Goal: Check status: Check status

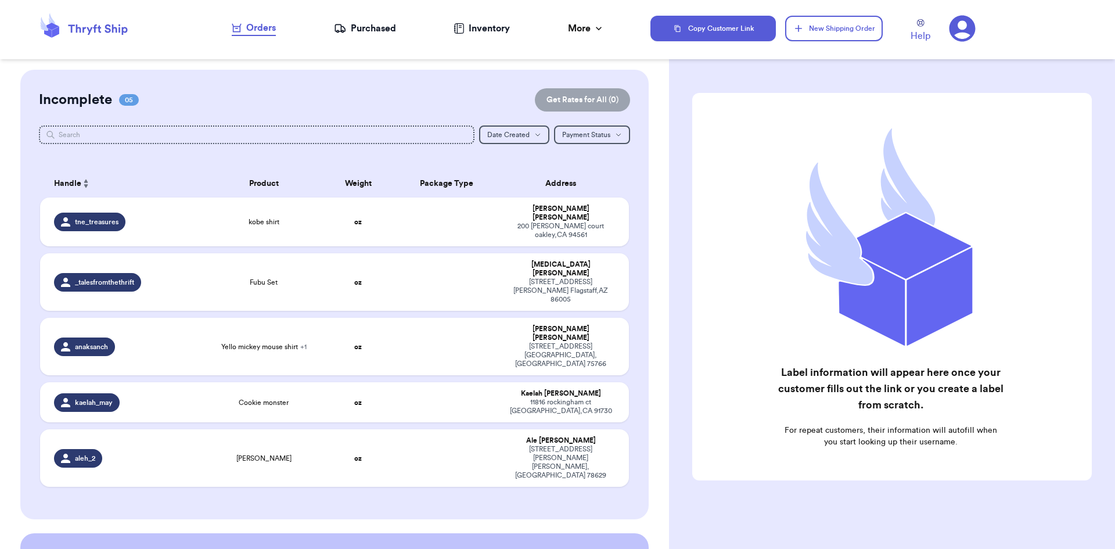
click at [368, 33] on div "Purchased" at bounding box center [365, 28] width 62 height 14
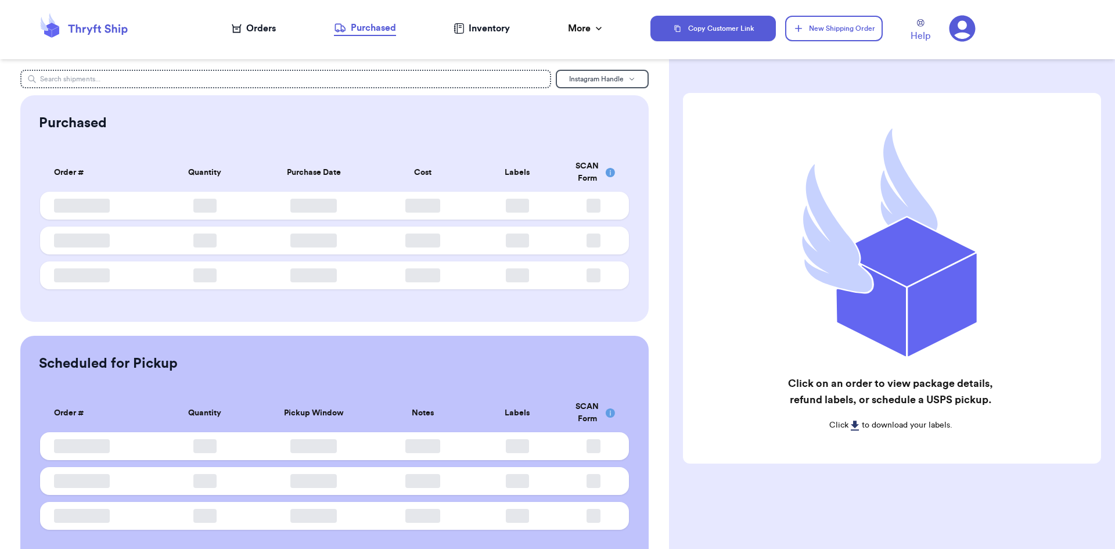
click at [368, 33] on div "Purchased" at bounding box center [365, 28] width 62 height 14
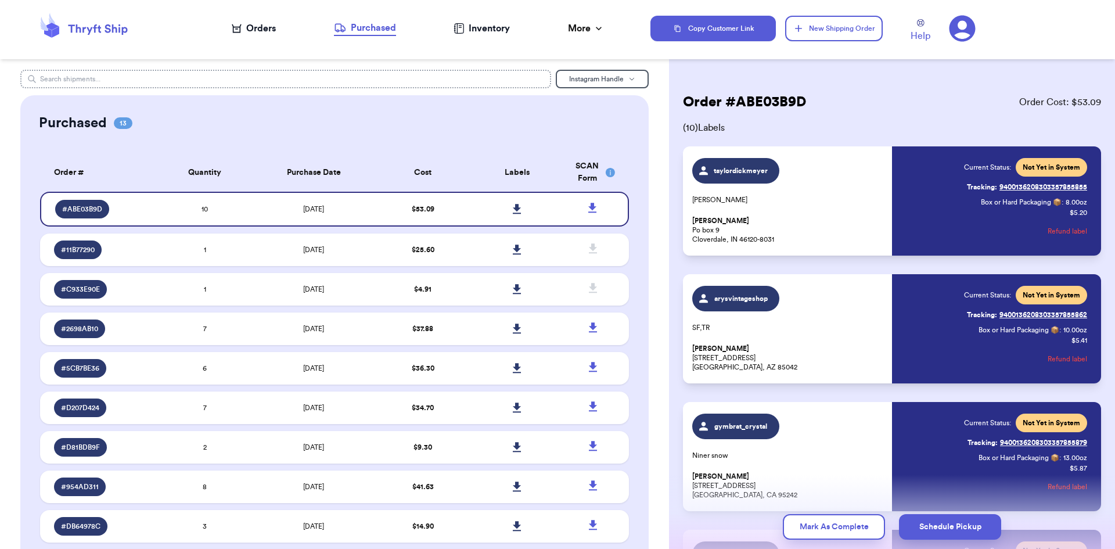
click at [286, 88] on input "text" at bounding box center [286, 79] width 532 height 19
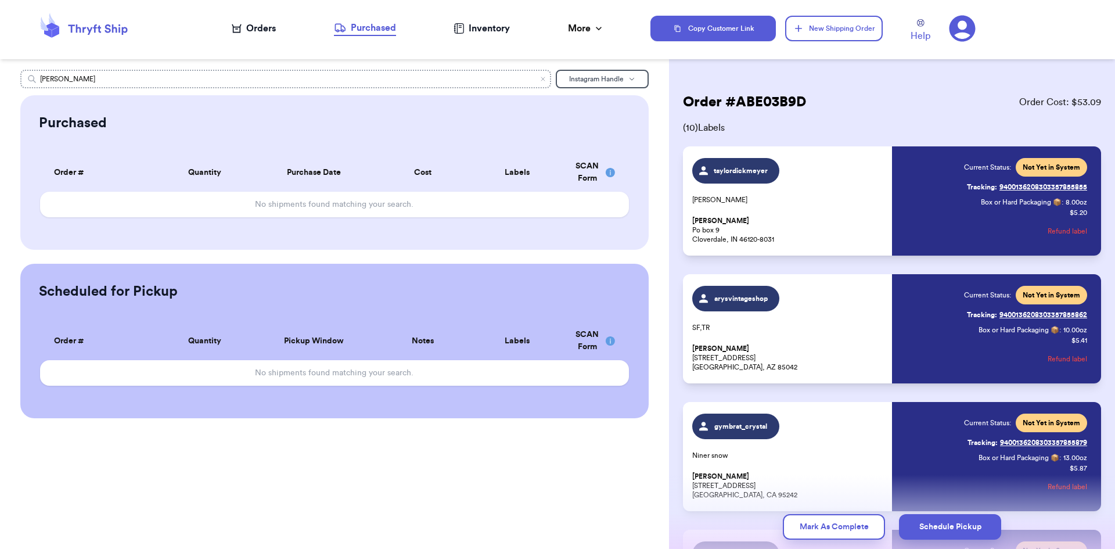
type input "[PERSON_NAME]"
click at [583, 80] on span "Instagram Handle" at bounding box center [596, 79] width 55 height 7
click at [590, 117] on button "Customer Name" at bounding box center [603, 119] width 92 height 19
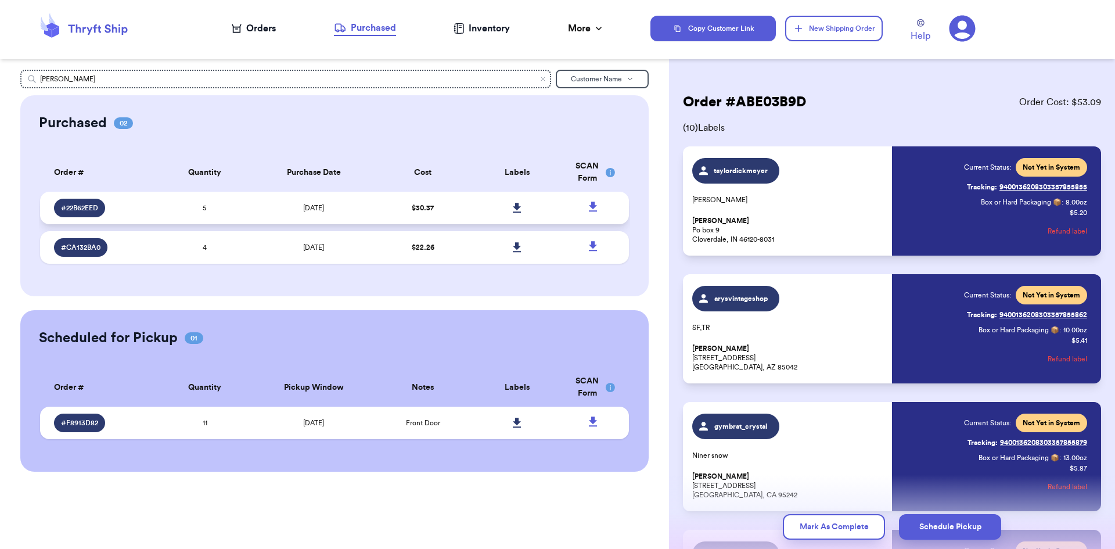
click at [277, 200] on td "[DATE]" at bounding box center [314, 208] width 124 height 33
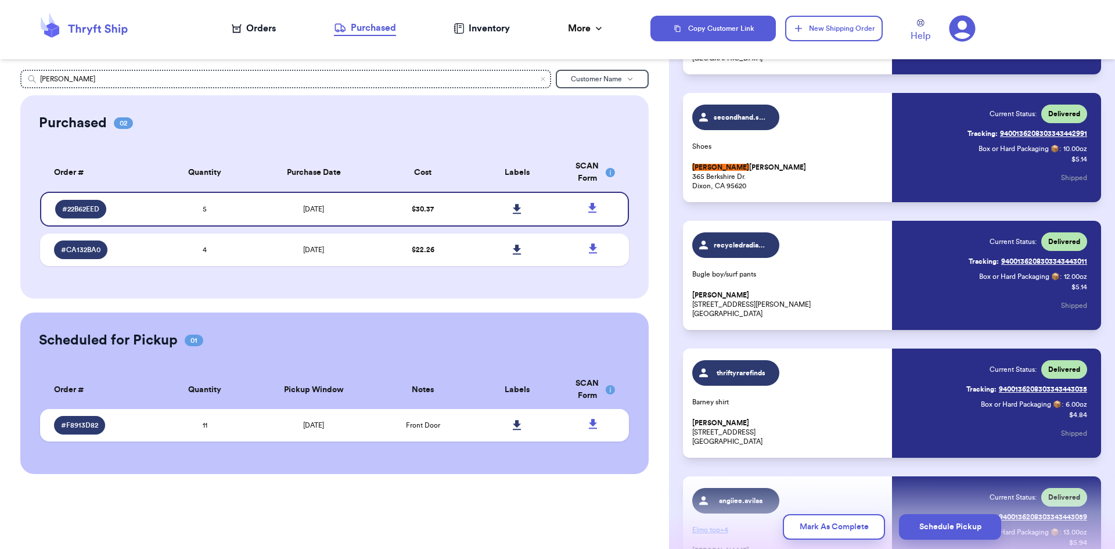
scroll to position [311, 0]
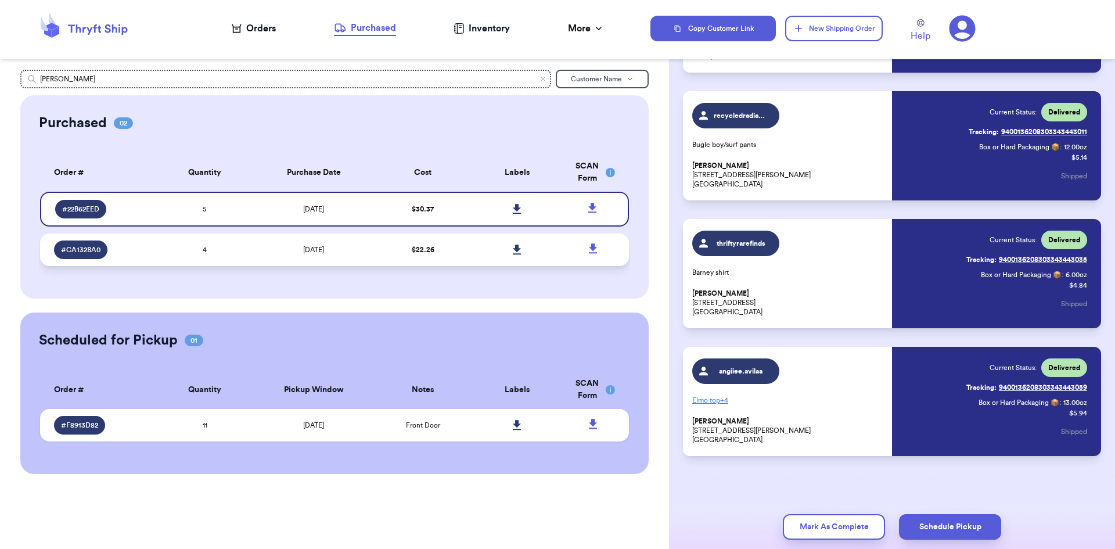
click at [265, 256] on td "[DATE]" at bounding box center [314, 250] width 124 height 33
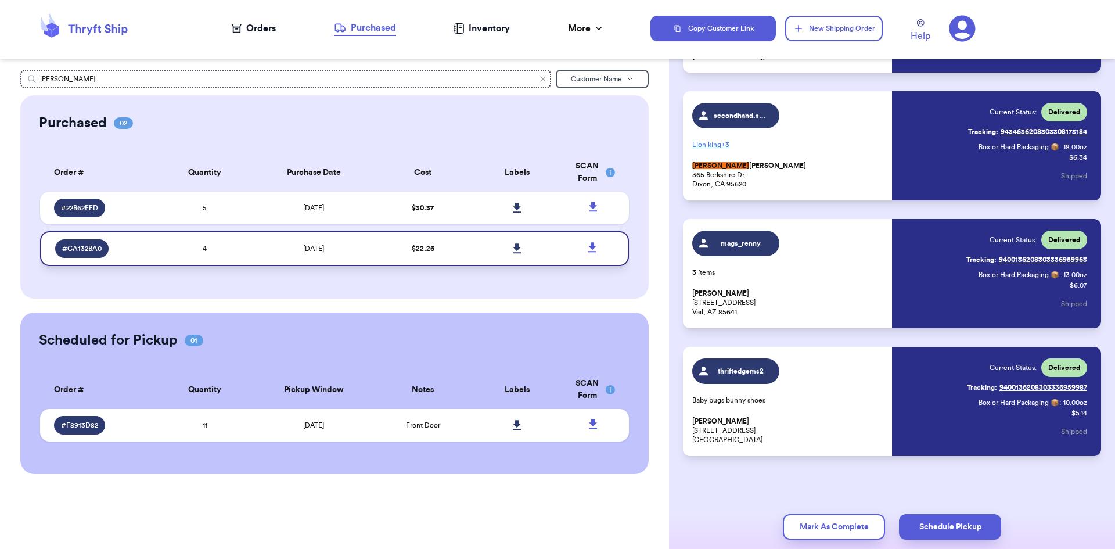
scroll to position [41, 0]
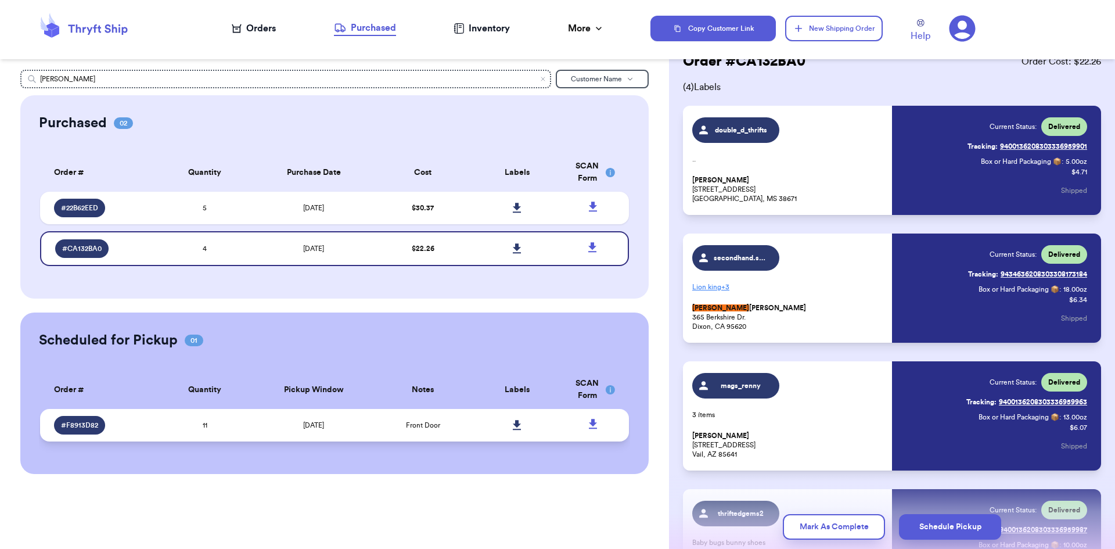
click at [259, 425] on td "[DATE]" at bounding box center [314, 425] width 124 height 33
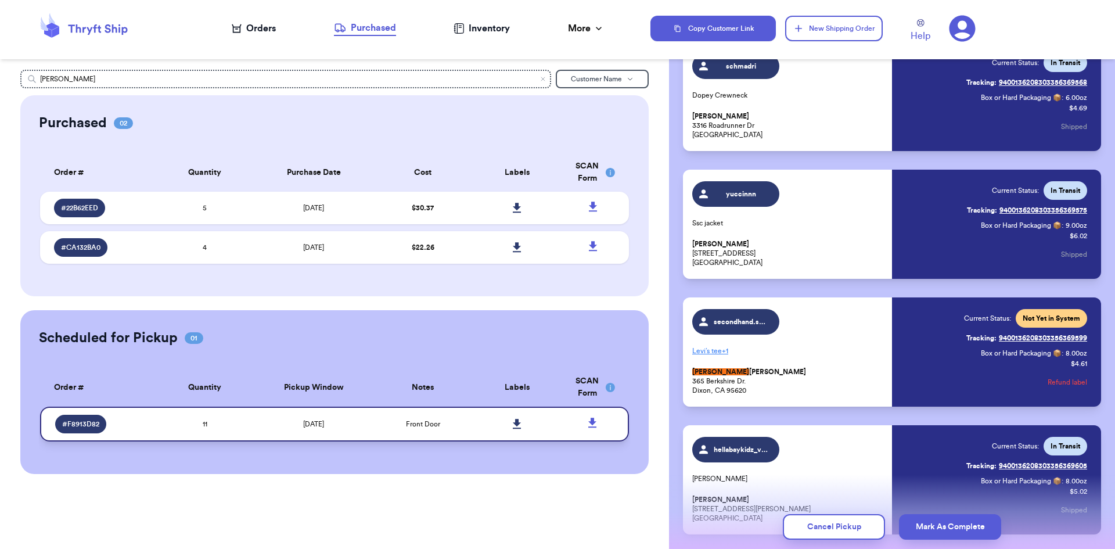
scroll to position [752, 0]
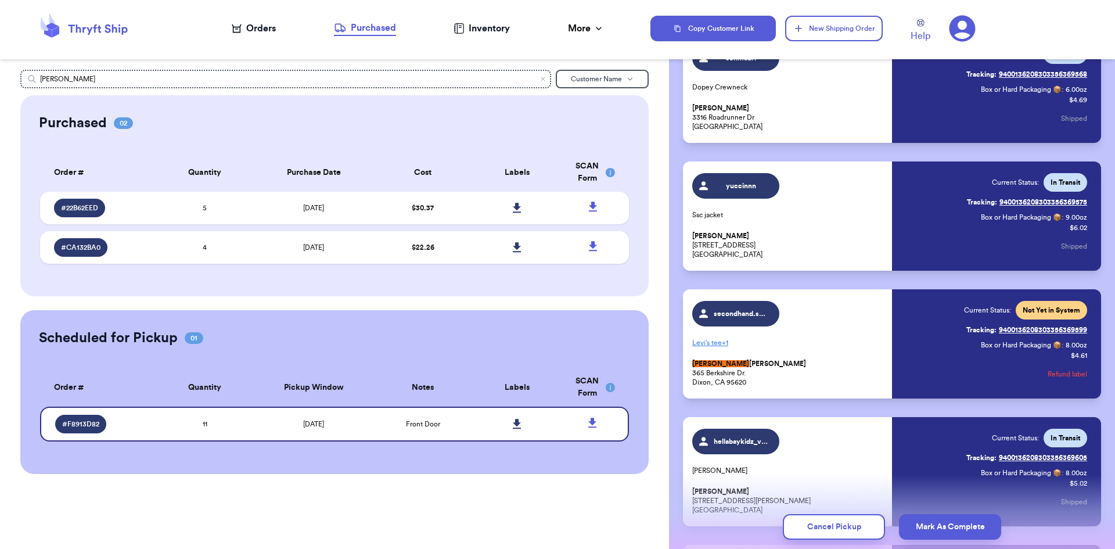
click at [827, 363] on p "[PERSON_NAME] [STREET_ADDRESS][PERSON_NAME]" at bounding box center [788, 373] width 193 height 28
click at [515, 426] on icon at bounding box center [517, 424] width 9 height 10
